Goal: Task Accomplishment & Management: Manage account settings

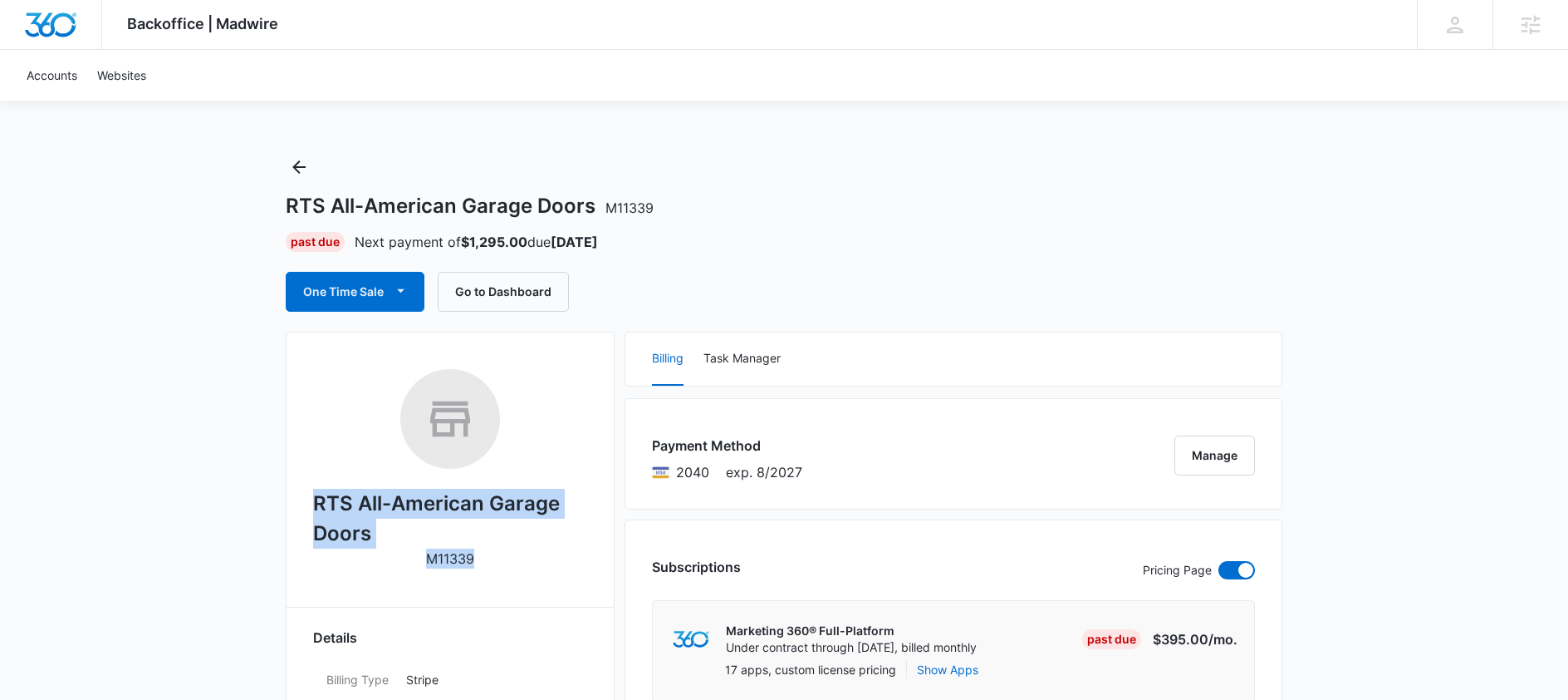
drag, startPoint x: 483, startPoint y: 558, endPoint x: 310, endPoint y: 505, distance: 180.9
copy div "RTS All-American Garage Doors M11339"
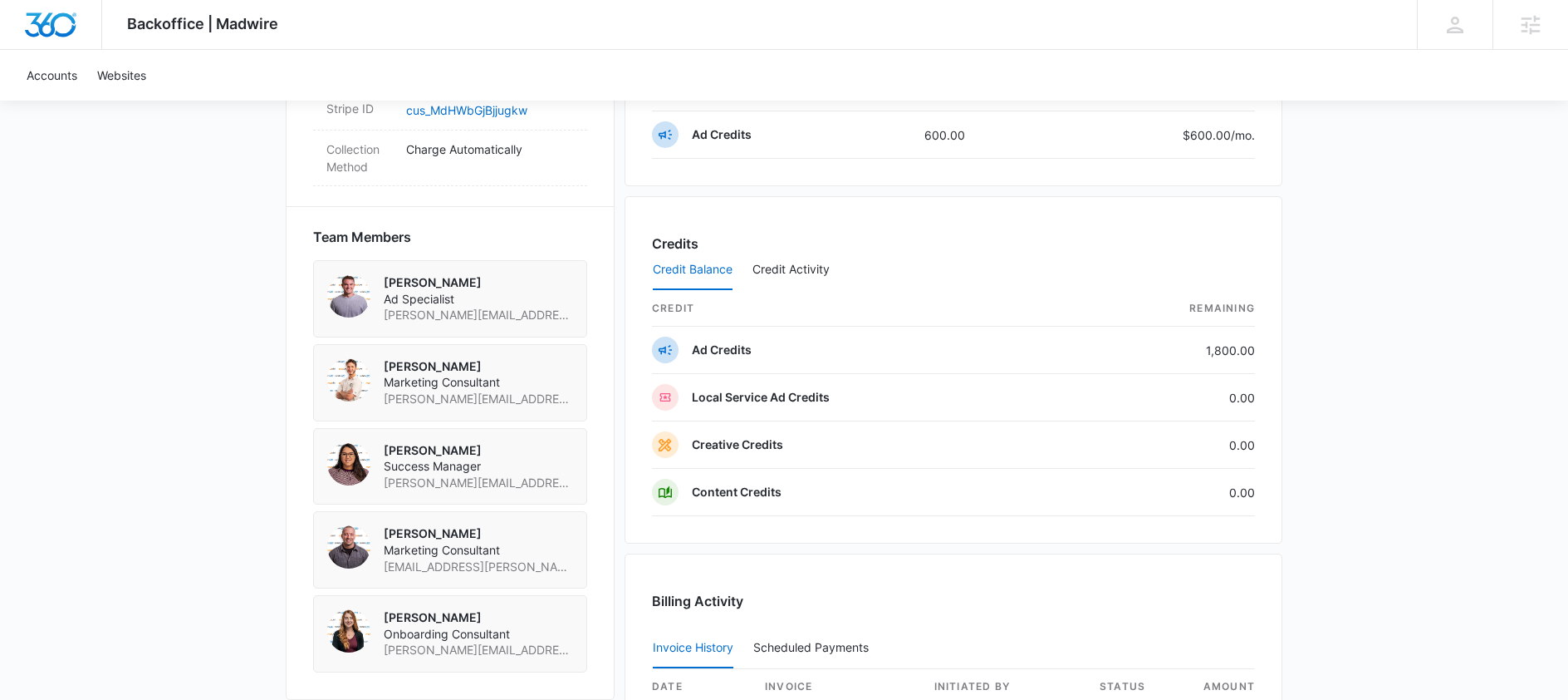
scroll to position [1363, 0]
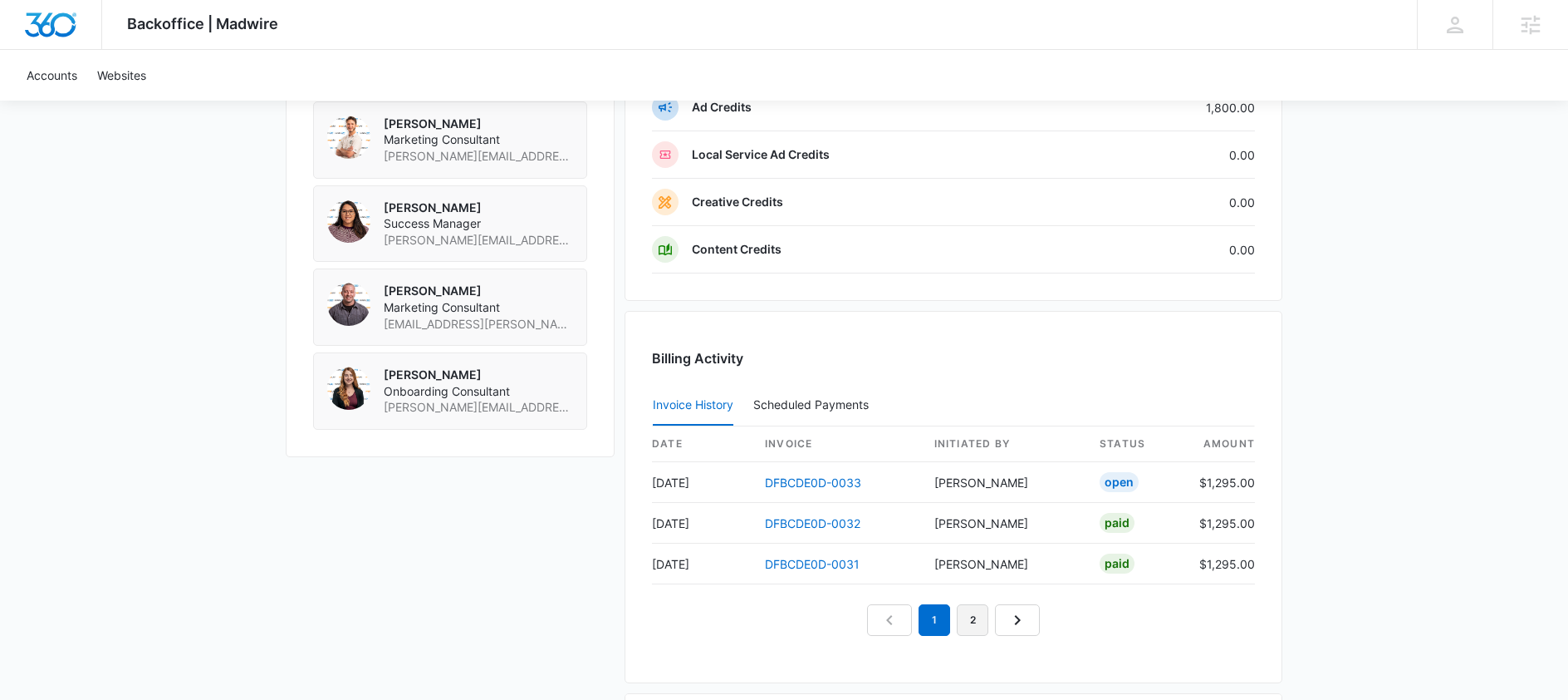
click at [977, 625] on link "2" at bounding box center [972, 619] width 31 height 31
click at [913, 618] on link "1" at bounding box center [915, 619] width 31 height 31
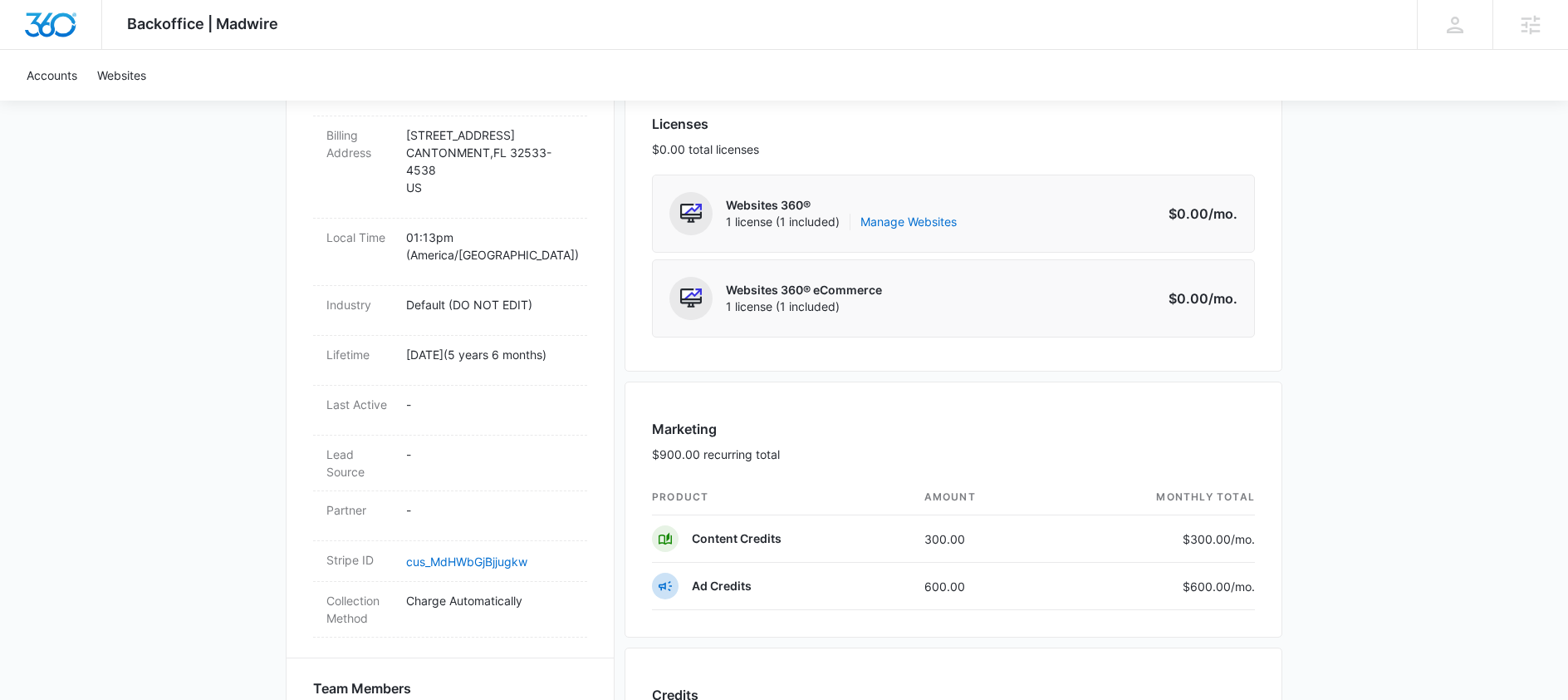
scroll to position [529, 0]
